Goal: Find specific page/section: Find specific page/section

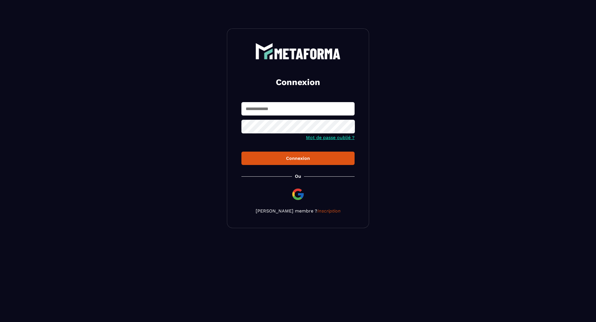
type input "**********"
click at [301, 158] on div "Connexion" at bounding box center [298, 158] width 104 height 5
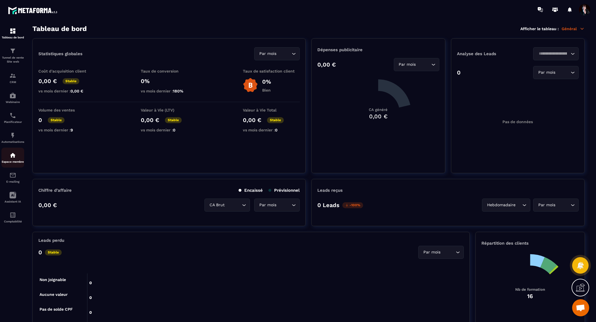
click at [13, 157] on img at bounding box center [12, 155] width 7 height 7
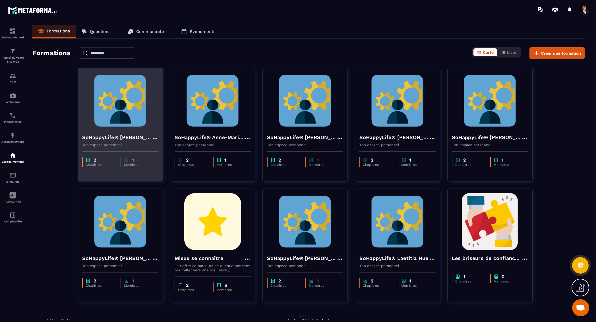
click at [122, 106] on img at bounding box center [120, 100] width 76 height 57
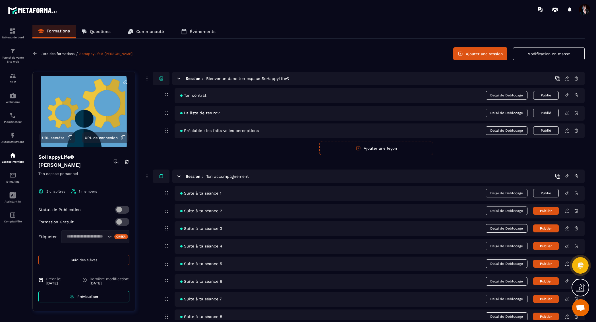
click at [567, 211] on icon at bounding box center [567, 210] width 5 height 5
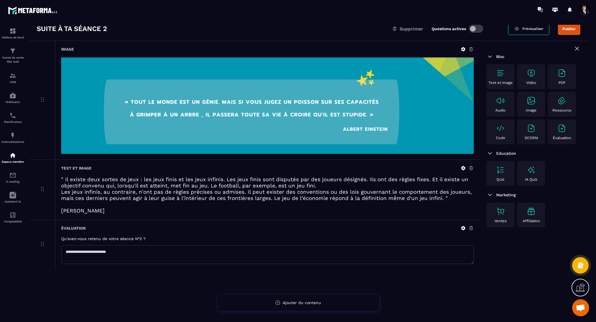
scroll to position [20, 0]
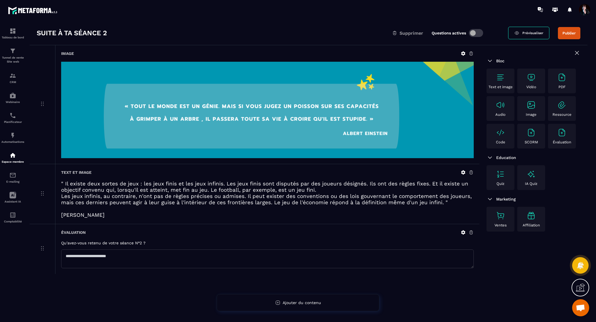
click at [502, 77] on img at bounding box center [500, 77] width 9 height 9
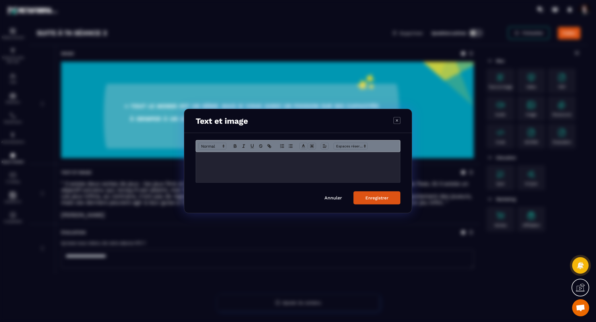
scroll to position [6881, 0]
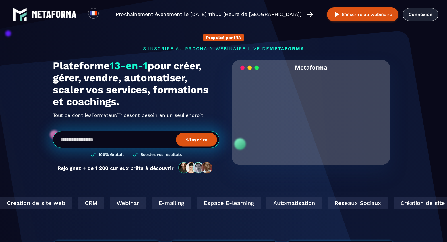
click at [422, 14] on link "Connexion" at bounding box center [421, 14] width 36 height 13
